Goal: Information Seeking & Learning: Learn about a topic

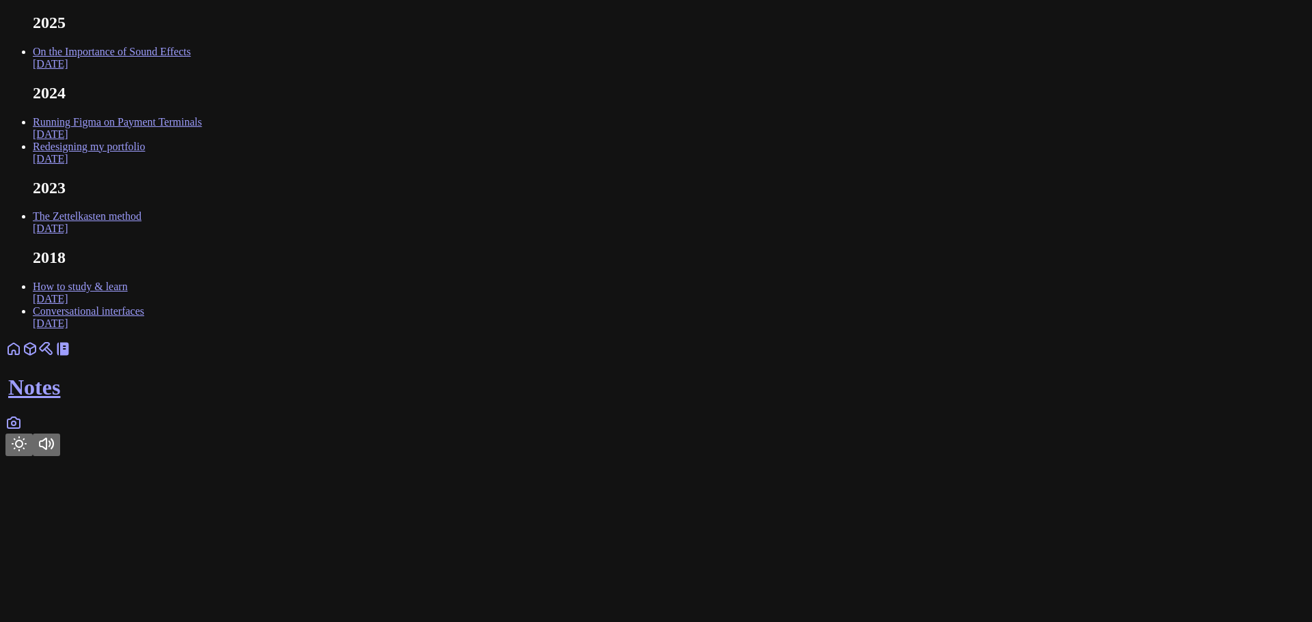
click at [202, 140] on link "Running Figma on Payment Terminals Oct 2024" at bounding box center [117, 128] width 169 height 24
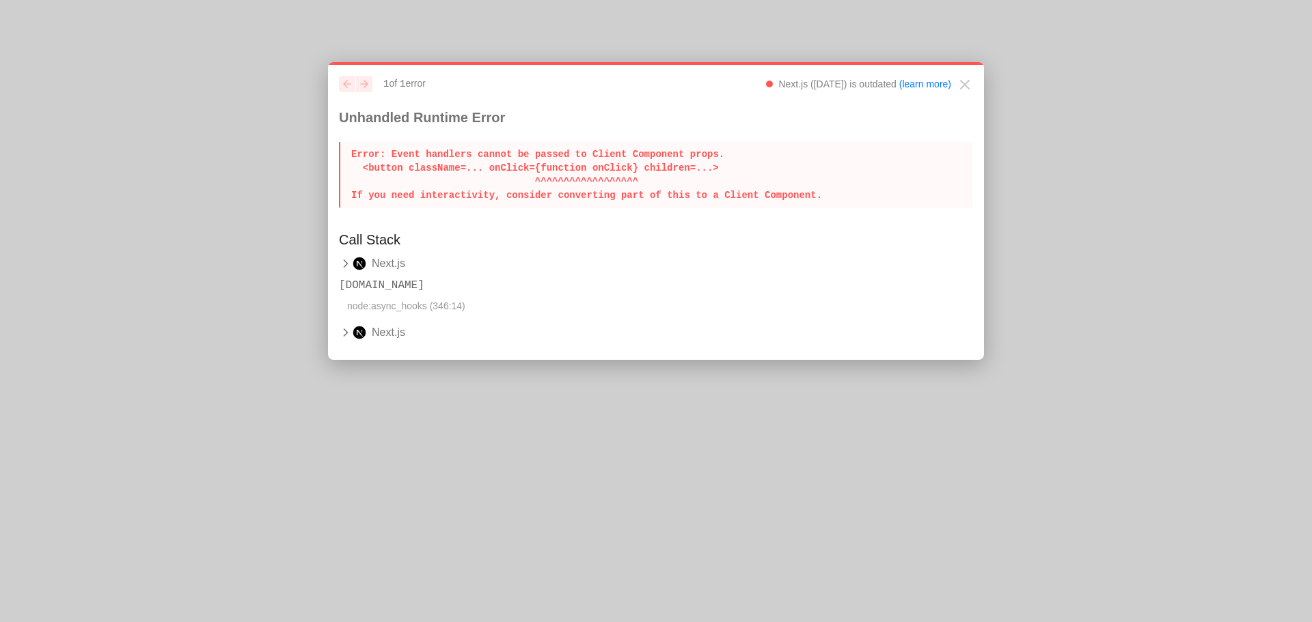
drag, startPoint x: 800, startPoint y: 193, endPoint x: 344, endPoint y: 154, distance: 458.0
click at [344, 154] on p "Error : Event handlers cannot be passed to Client Component props. <button clas…" at bounding box center [656, 175] width 634 height 66
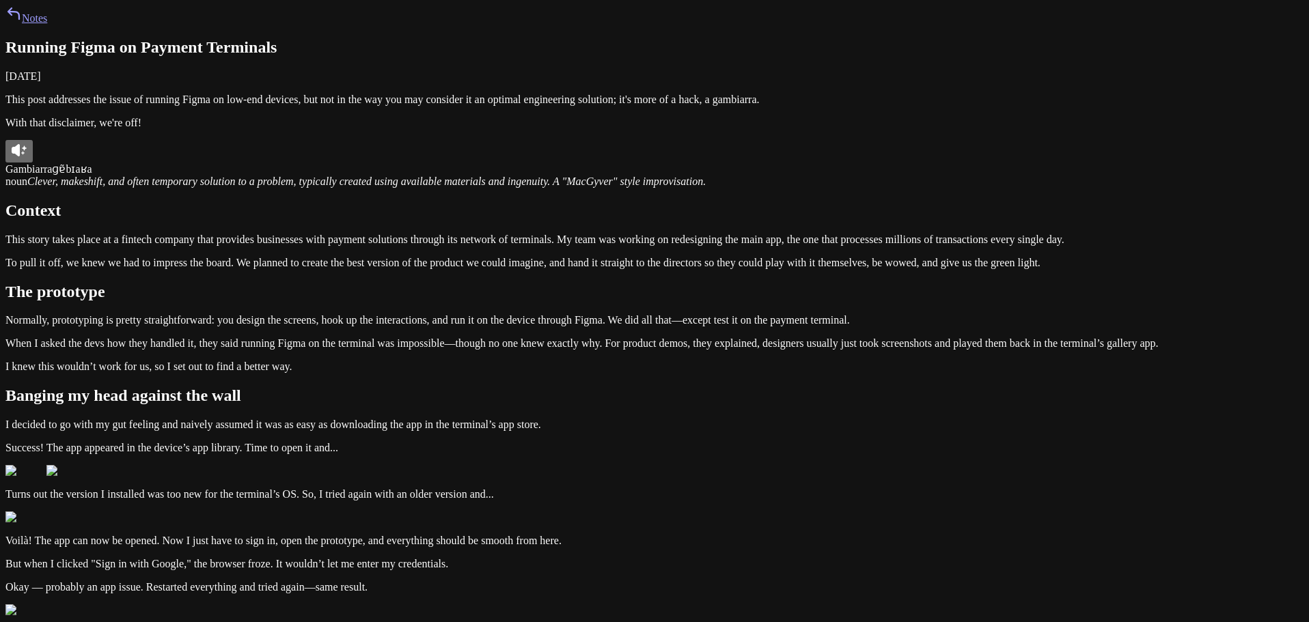
click at [27, 158] on icon at bounding box center [19, 150] width 16 height 16
click at [20, 156] on icon at bounding box center [16, 150] width 8 height 12
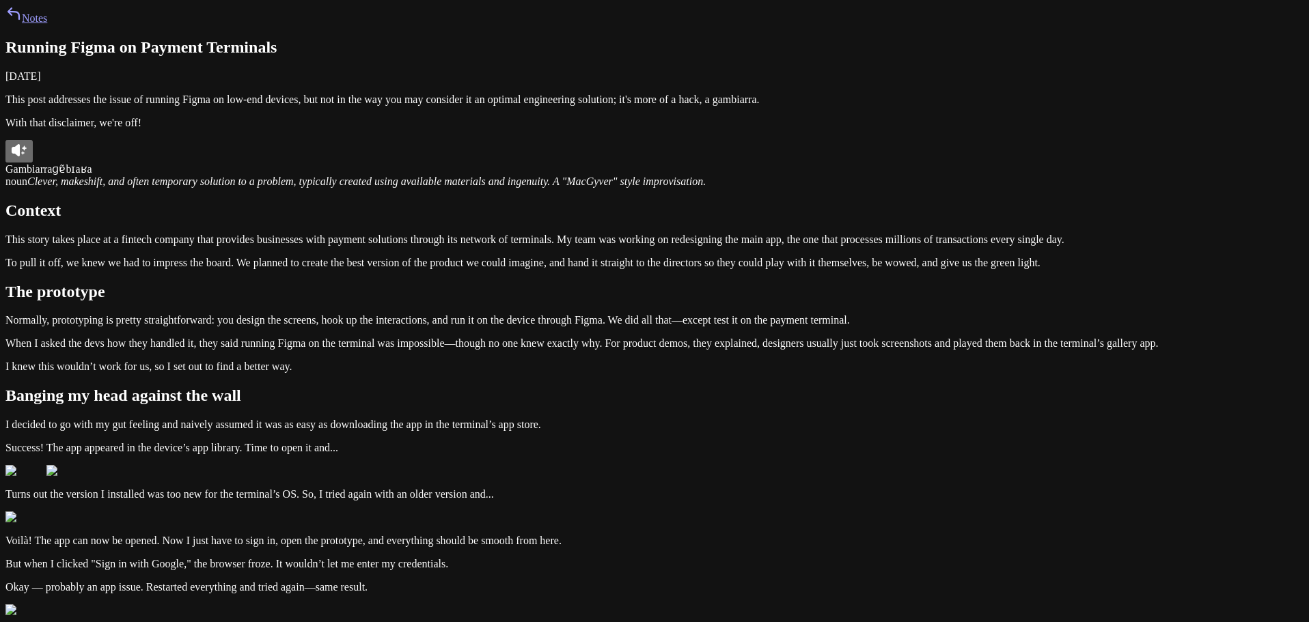
click at [20, 156] on icon at bounding box center [16, 150] width 8 height 12
click at [27, 158] on icon at bounding box center [19, 150] width 16 height 16
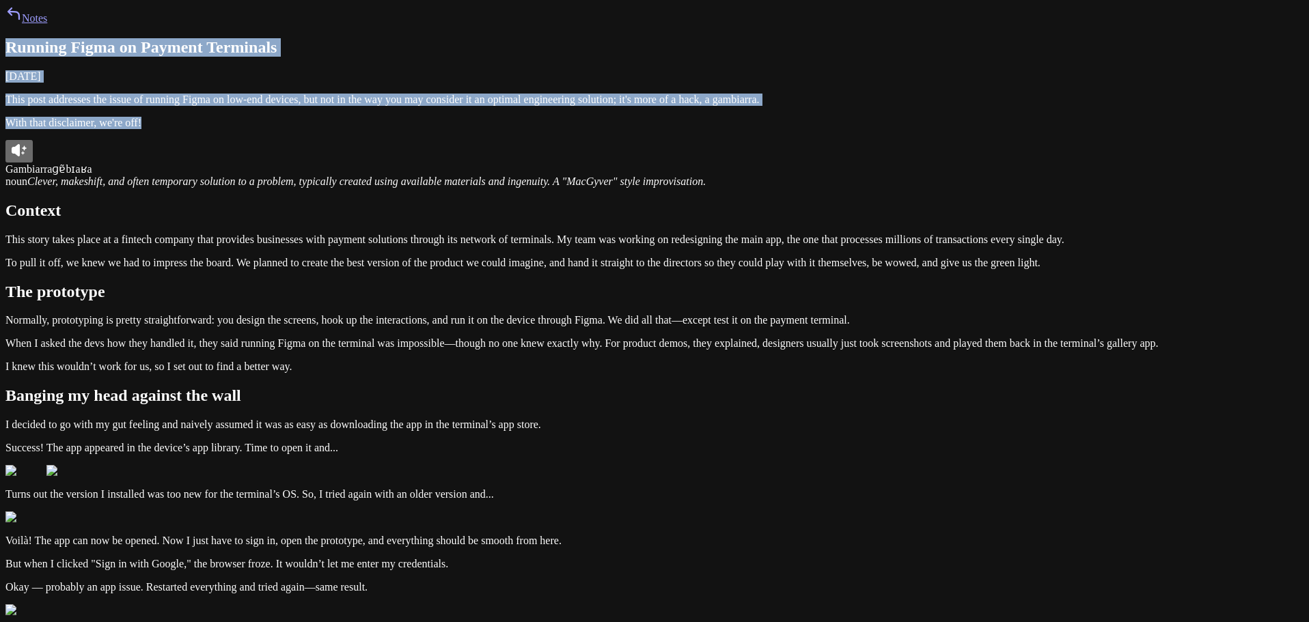
drag, startPoint x: 648, startPoint y: 242, endPoint x: 366, endPoint y: 115, distance: 309.4
click at [489, 106] on p "This post addresses the issue of running Figma on low-end devices, but not in t…" at bounding box center [654, 100] width 1298 height 12
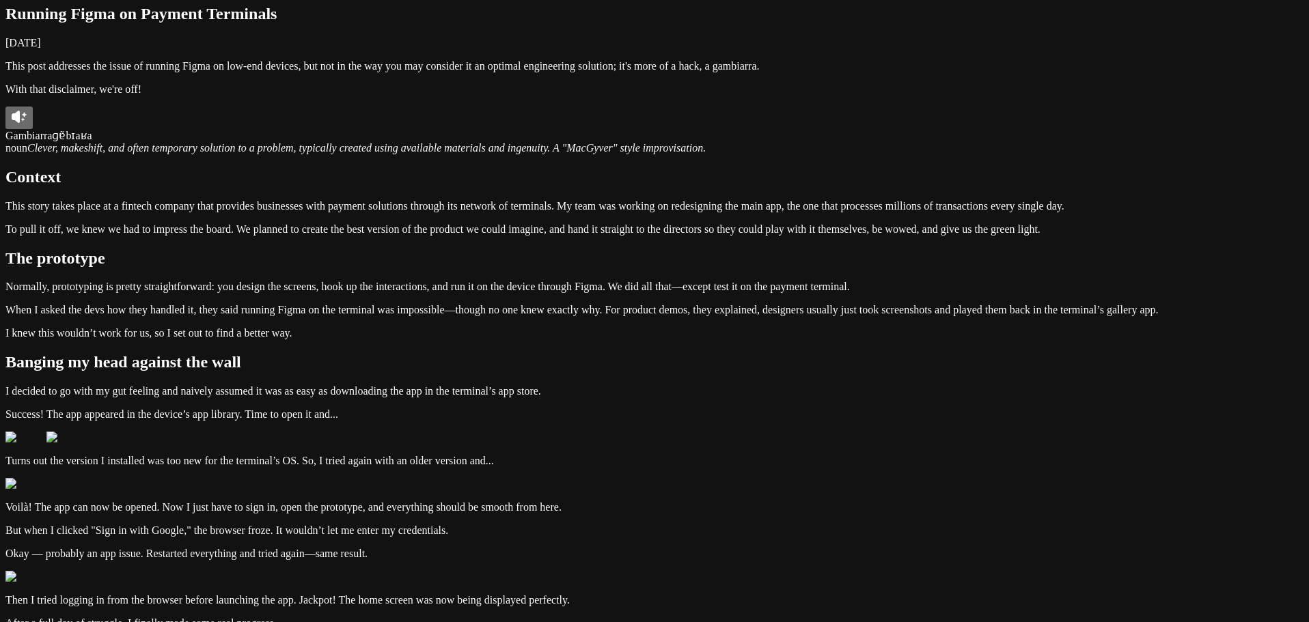
scroll to position [273, 0]
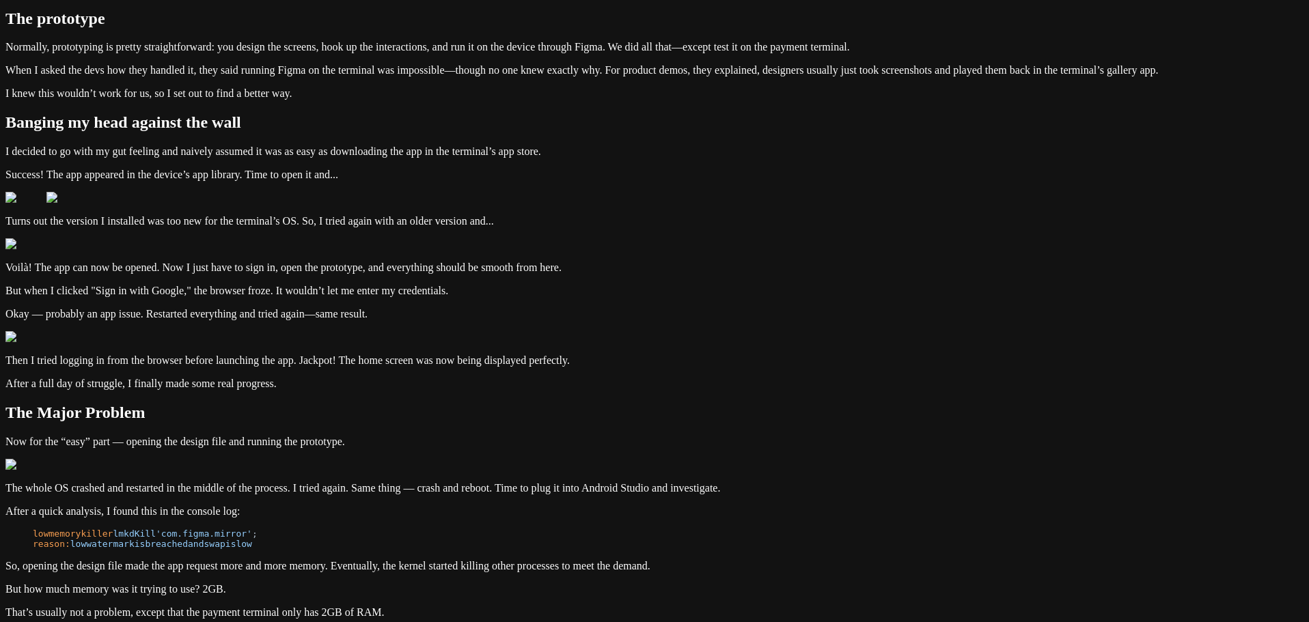
drag, startPoint x: 672, startPoint y: 279, endPoint x: 707, endPoint y: 316, distance: 51.2
drag, startPoint x: 700, startPoint y: 316, endPoint x: 387, endPoint y: 277, distance: 315.3
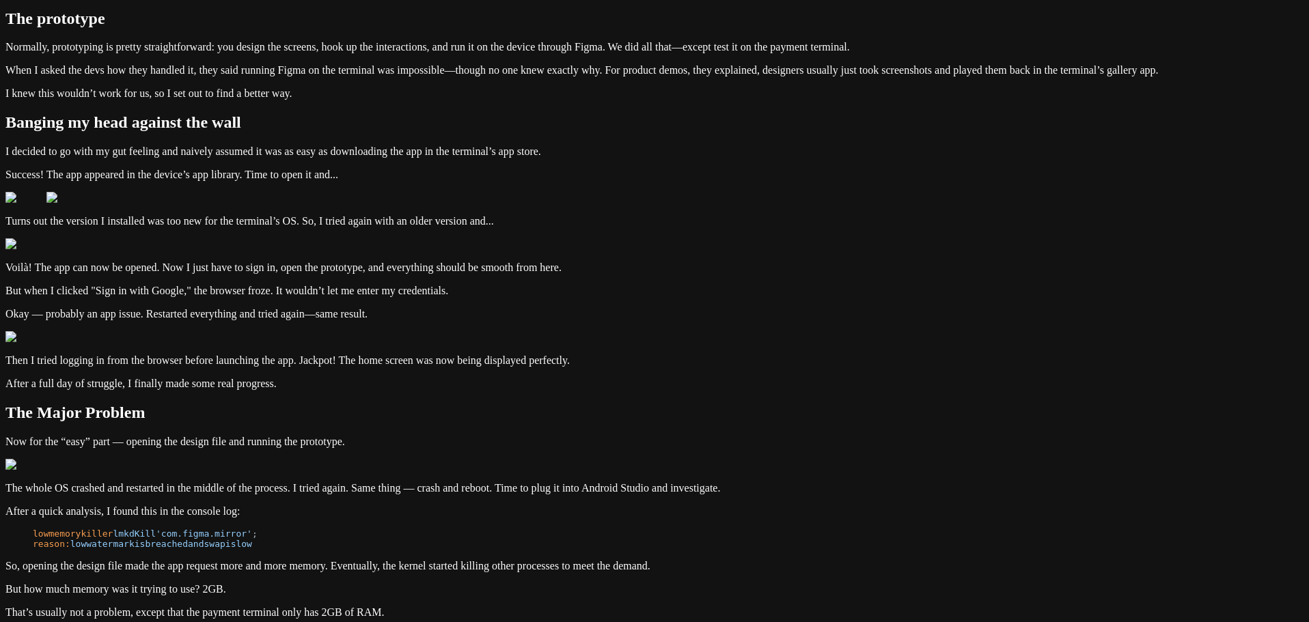
click at [387, 277] on div "Notes Running Figma on Payment Terminals October 26, 2024 This post addresses t…" at bounding box center [654, 391] width 1298 height 1319
click at [328, 273] on div "Notes Running Figma on Payment Terminals October 26, 2024 This post addresses t…" at bounding box center [654, 391] width 1298 height 1319
drag, startPoint x: 344, startPoint y: 264, endPoint x: 740, endPoint y: 321, distance: 400.9
click at [740, 321] on div "Notes Running Figma on Payment Terminals October 26, 2024 This post addresses t…" at bounding box center [654, 391] width 1298 height 1319
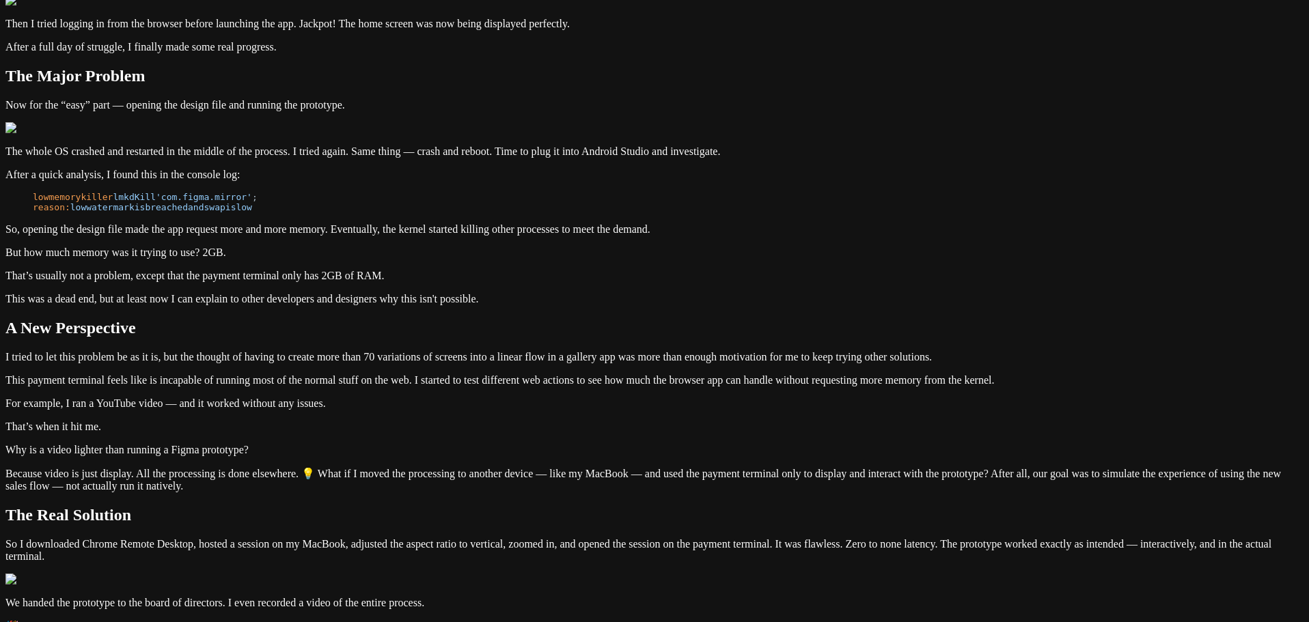
scroll to position [615, 0]
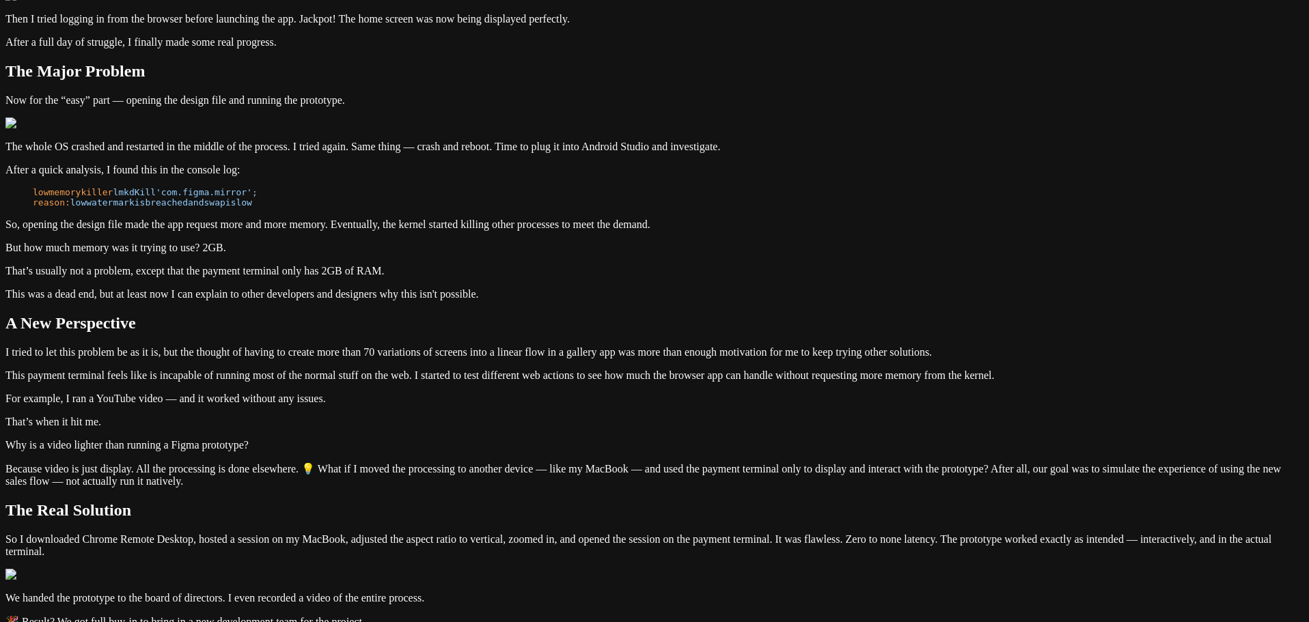
drag, startPoint x: 623, startPoint y: 87, endPoint x: 833, endPoint y: 84, distance: 209.7
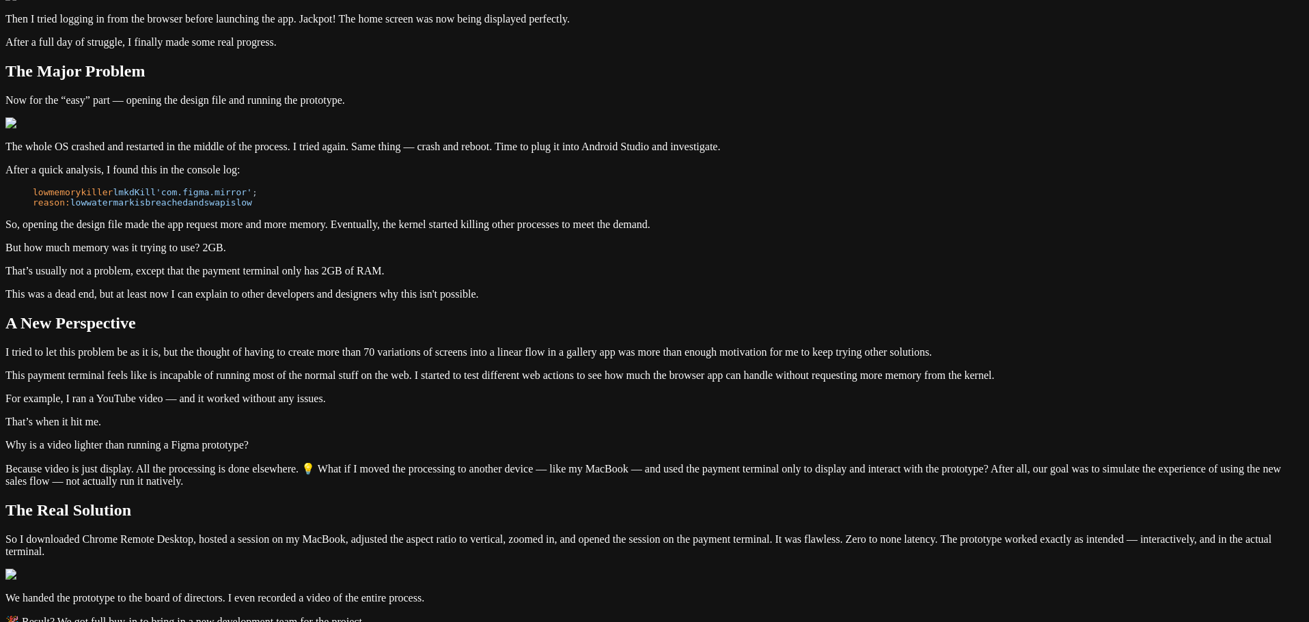
drag, startPoint x: 731, startPoint y: 211, endPoint x: 441, endPoint y: 201, distance: 289.8
click at [441, 201] on article "Running Figma on Payment Terminals October 26, 2024 This post addresses the iss…" at bounding box center [654, 66] width 1298 height 1286
drag, startPoint x: 436, startPoint y: 209, endPoint x: 761, endPoint y: 214, distance: 325.2
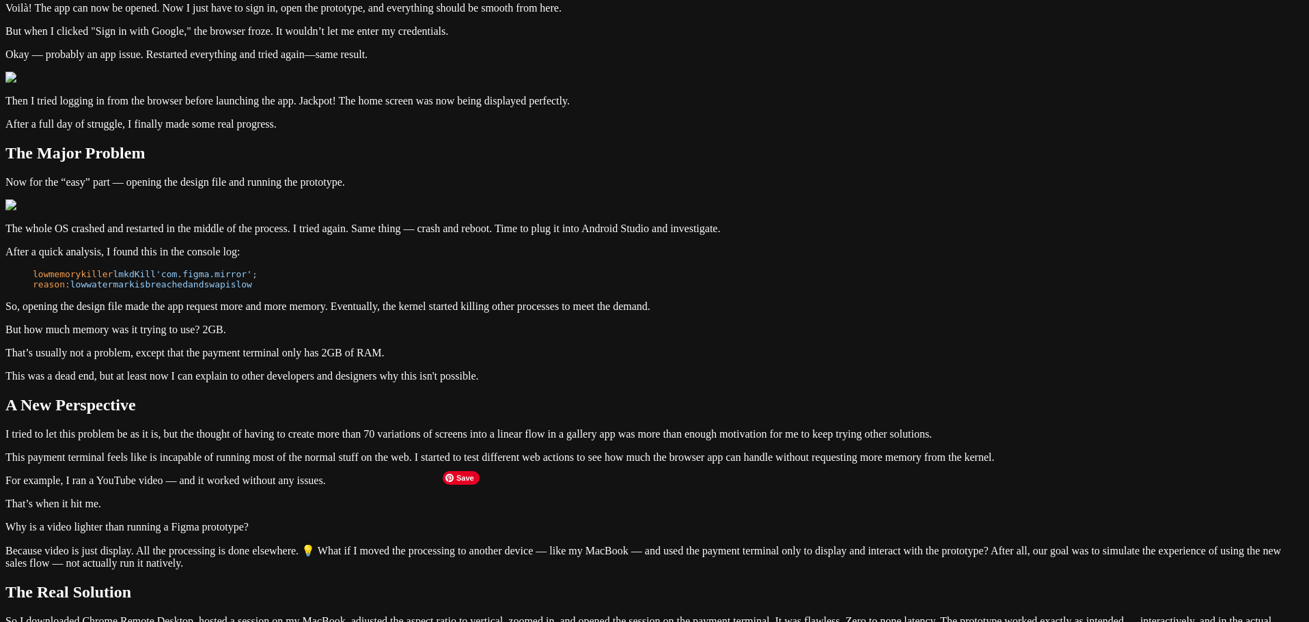
scroll to position [478, 0]
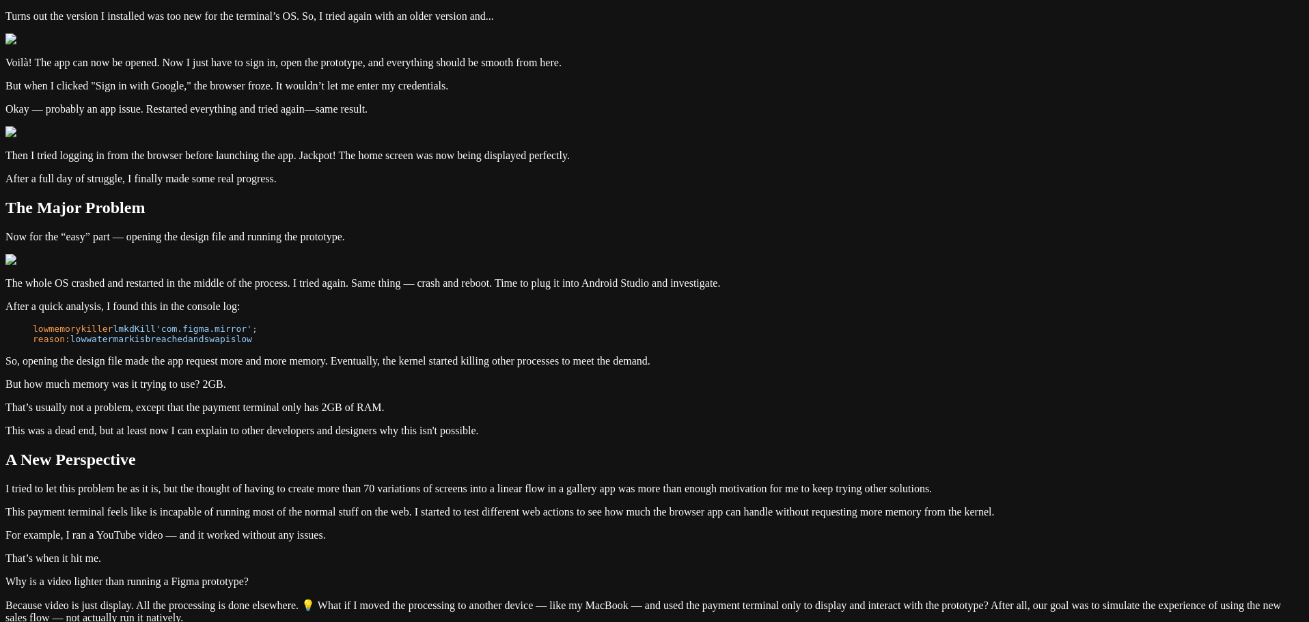
drag, startPoint x: 831, startPoint y: 318, endPoint x: 359, endPoint y: 247, distance: 477.3
click at [359, 247] on div "Notes Running Figma on Payment Terminals October 26, 2024 This post addresses t…" at bounding box center [654, 186] width 1298 height 1319
click at [305, 269] on div "Notes Running Figma on Payment Terminals October 26, 2024 This post addresses t…" at bounding box center [654, 186] width 1298 height 1319
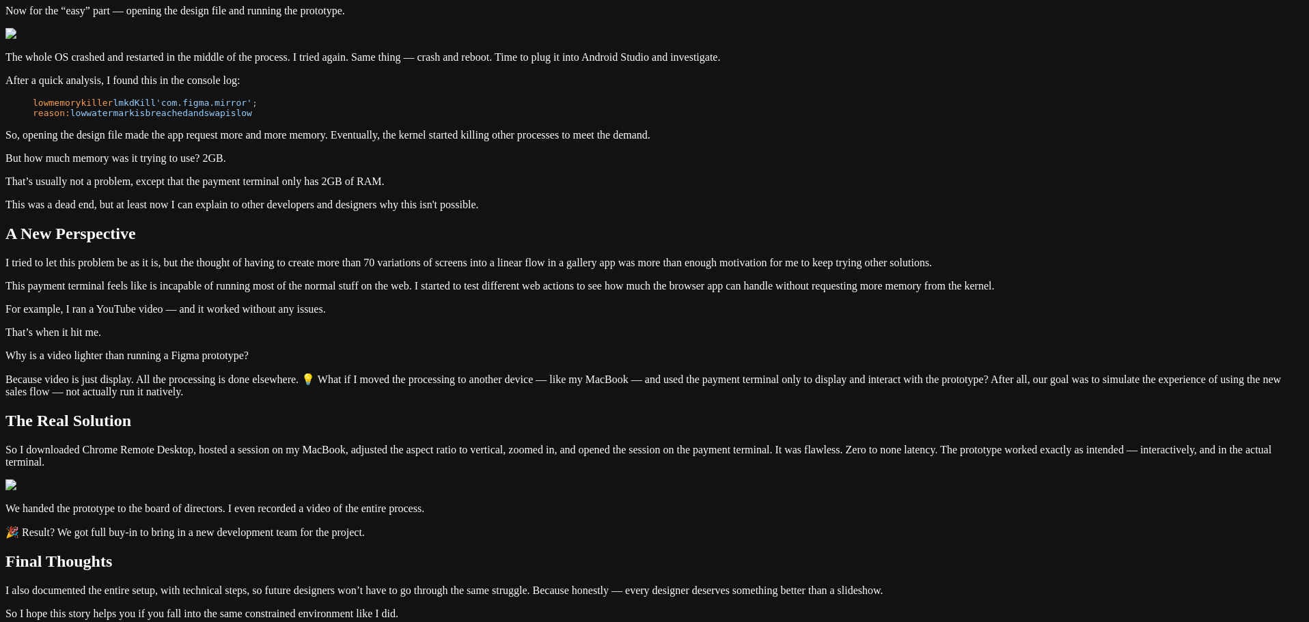
scroll to position [820, 0]
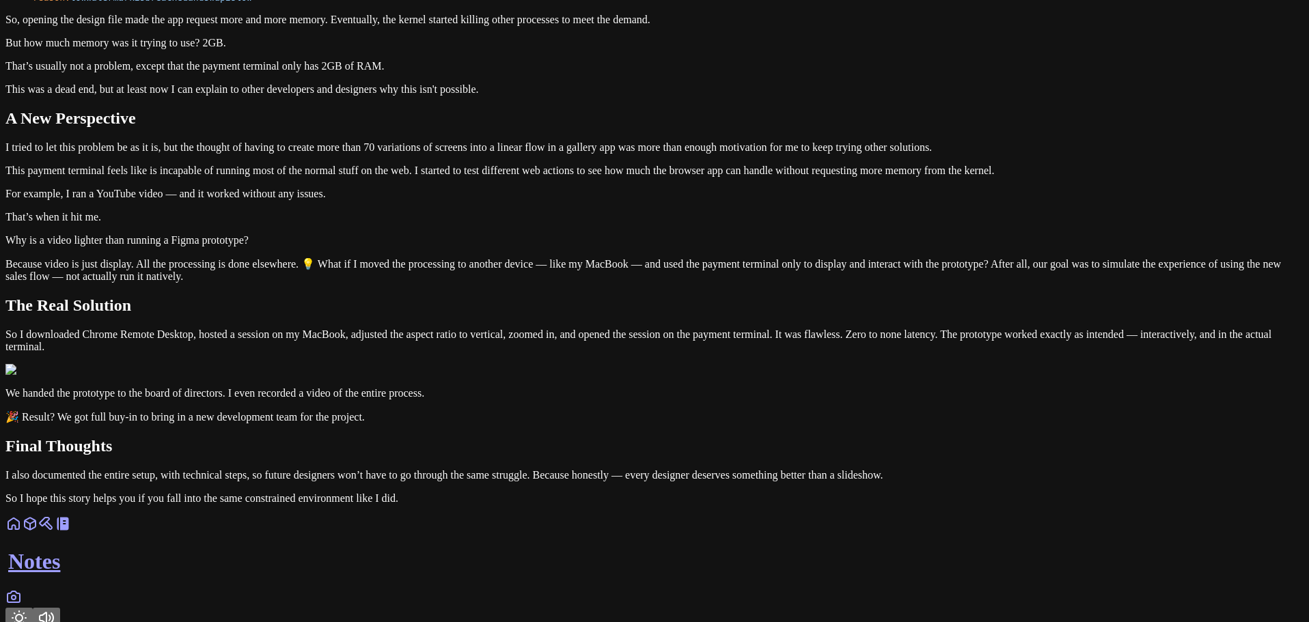
drag, startPoint x: 606, startPoint y: 111, endPoint x: 399, endPoint y: 68, distance: 211.4
drag, startPoint x: 450, startPoint y: 64, endPoint x: 607, endPoint y: 117, distance: 165.7
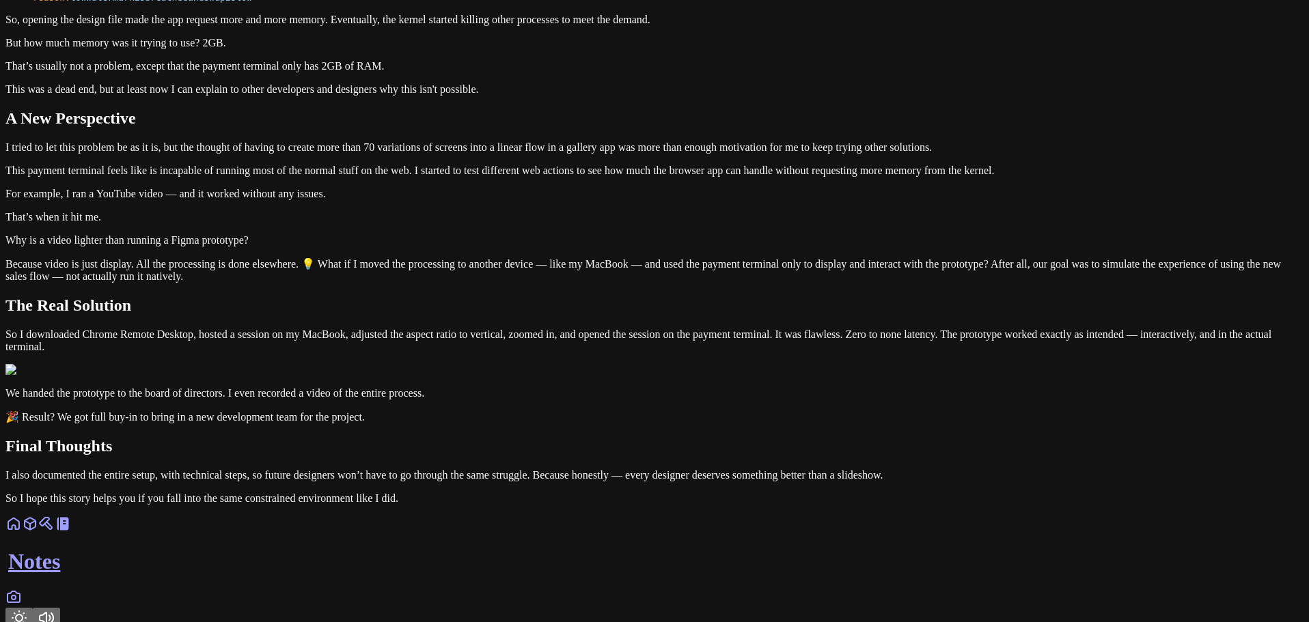
drag, startPoint x: 454, startPoint y: 144, endPoint x: 874, endPoint y: 128, distance: 421.1
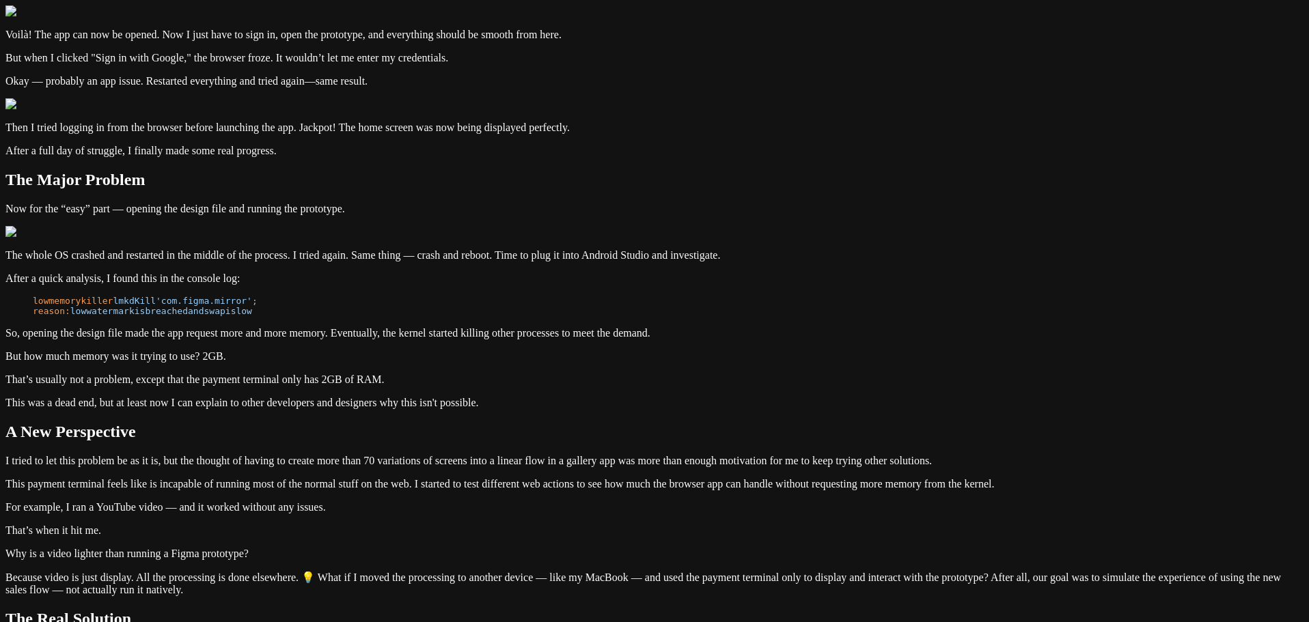
scroll to position [478, 0]
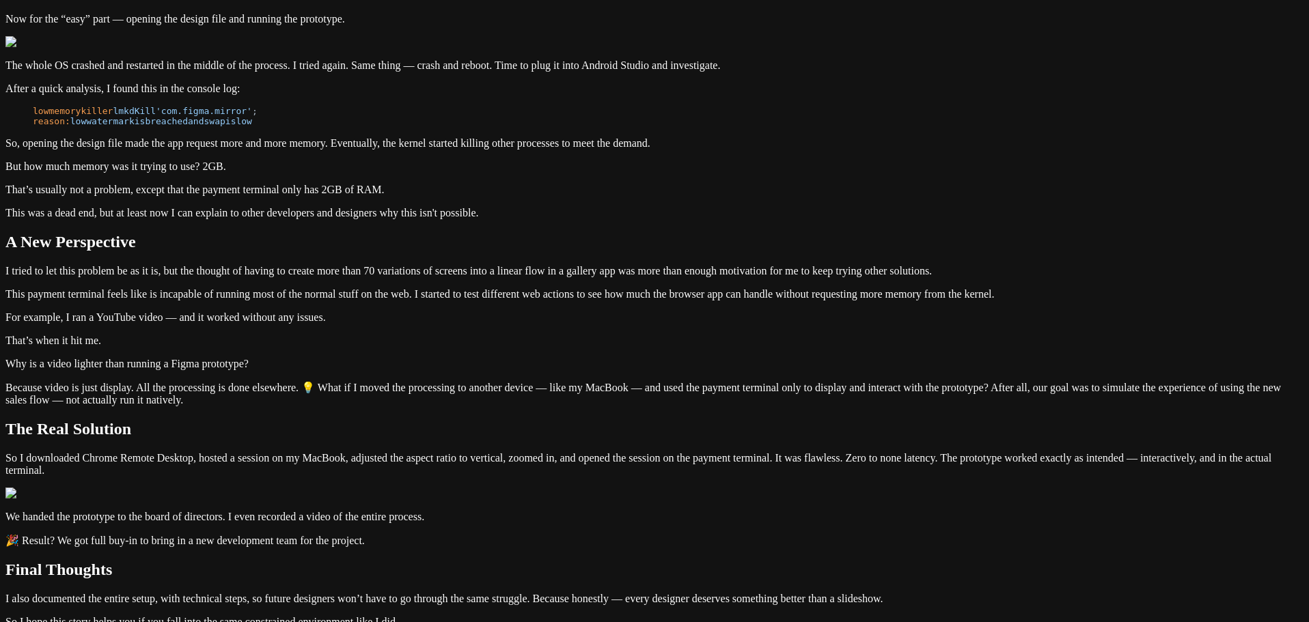
scroll to position [820, 0]
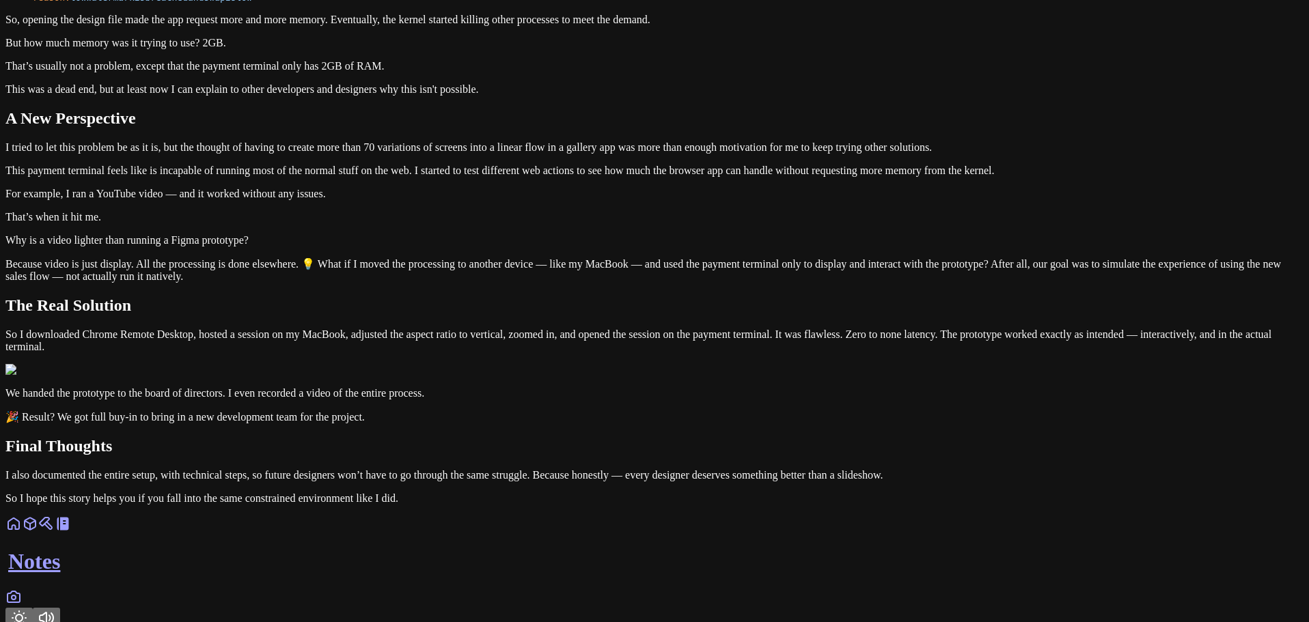
drag, startPoint x: 804, startPoint y: 148, endPoint x: 430, endPoint y: 57, distance: 384.7
drag, startPoint x: 460, startPoint y: 77, endPoint x: 799, endPoint y: 163, distance: 349.6
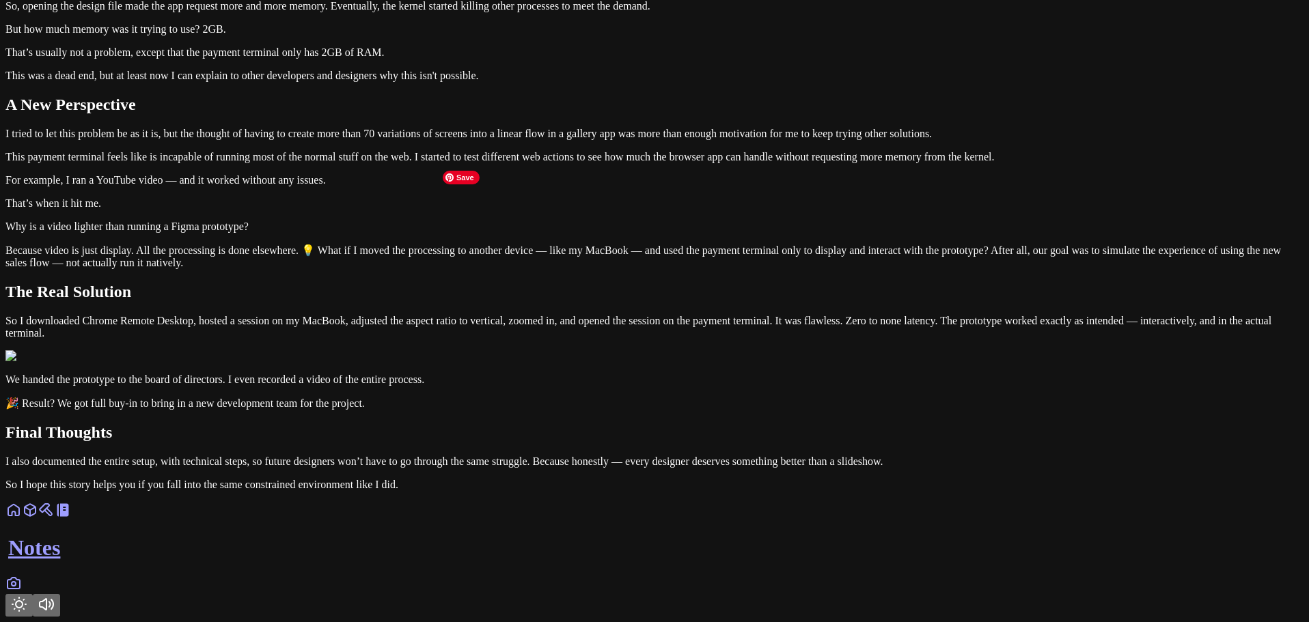
scroll to position [956, 0]
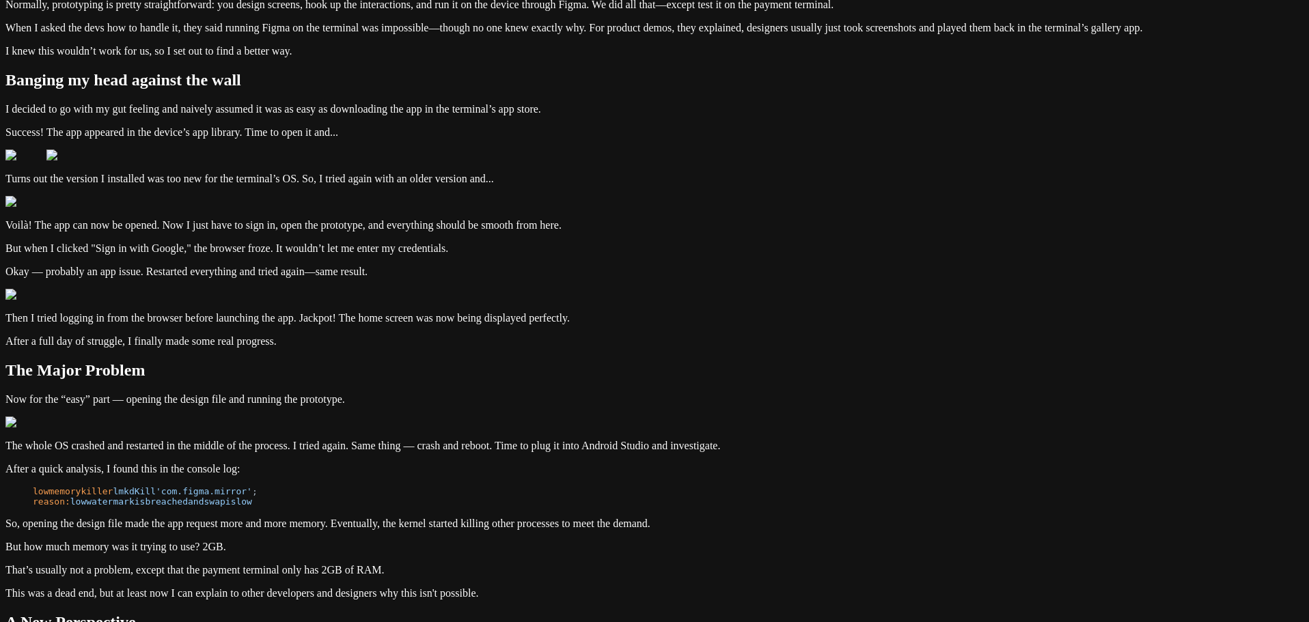
scroll to position [205, 0]
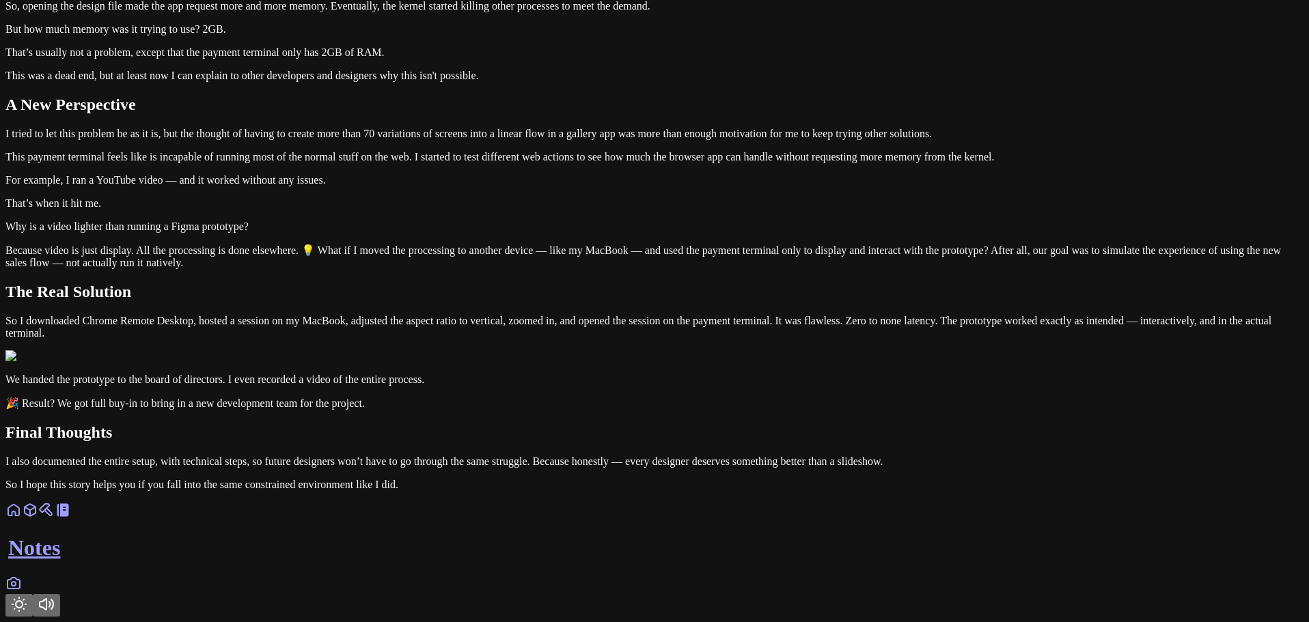
scroll to position [1161, 0]
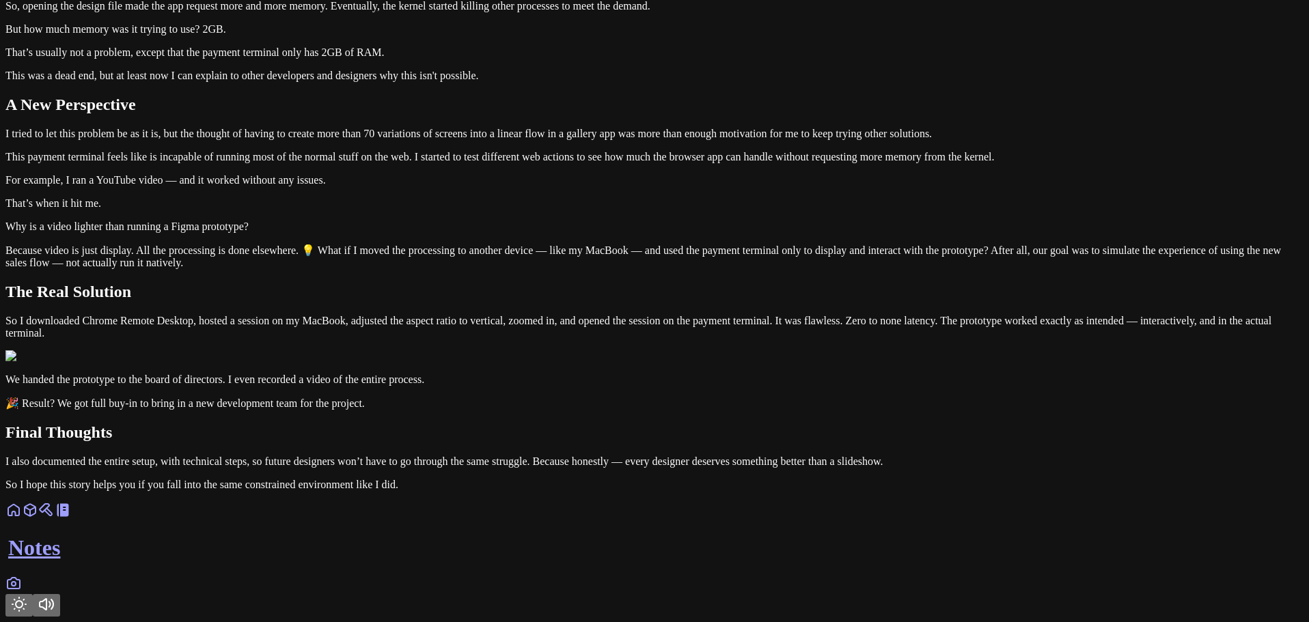
scroll to position [956, 0]
click at [27, 596] on icon "Toggle Theme" at bounding box center [19, 604] width 16 height 16
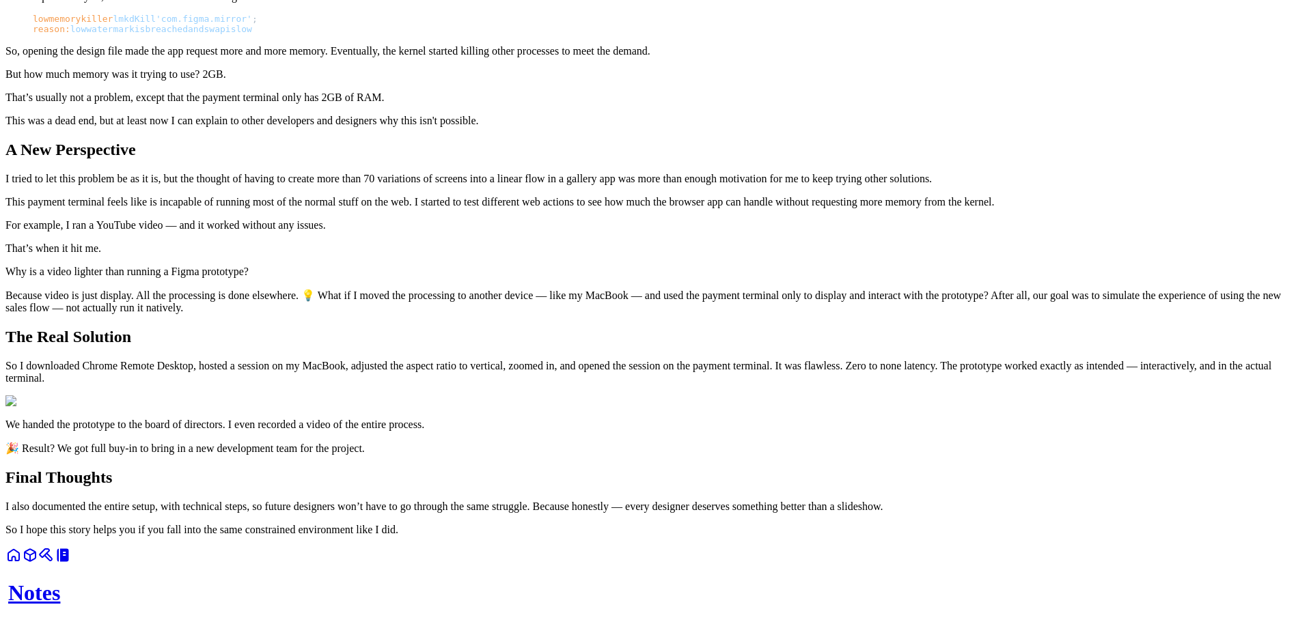
scroll to position [820, 0]
